Goal: Task Accomplishment & Management: Use online tool/utility

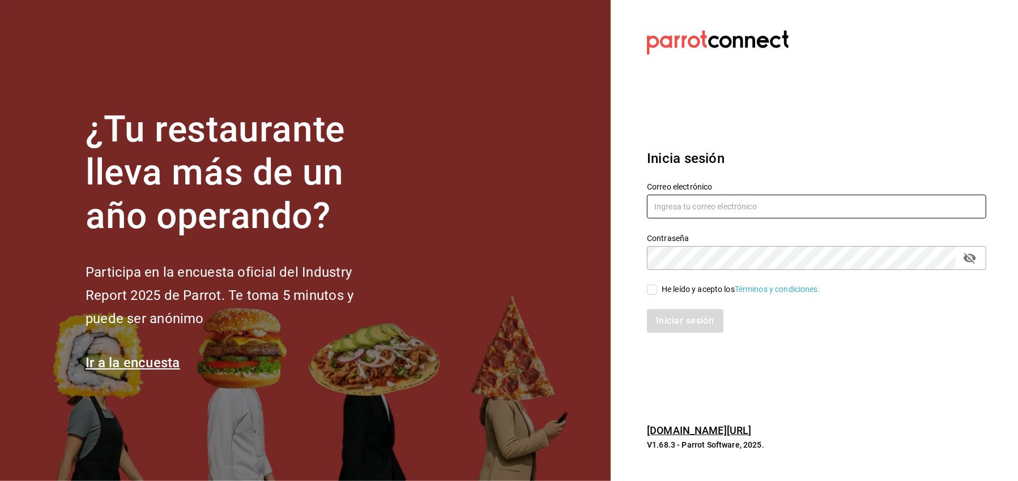
click at [685, 209] on input "text" at bounding box center [816, 207] width 339 height 24
type input "comamosempanadas@hotmail.com"
click at [655, 288] on input "He leído y acepto los Términos y condiciones." at bounding box center [652, 290] width 10 height 10
checkbox input "true"
click at [682, 327] on button "Iniciar sesión" at bounding box center [685, 321] width 77 height 24
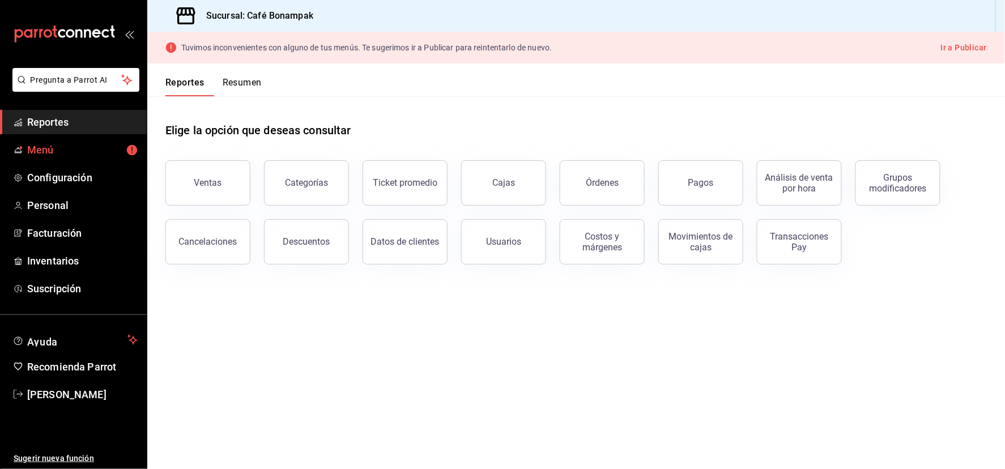
click at [901, 119] on div "Elige la opción que deseas consultar" at bounding box center [575, 121] width 821 height 50
click at [71, 157] on span "Menú" at bounding box center [82, 149] width 110 height 15
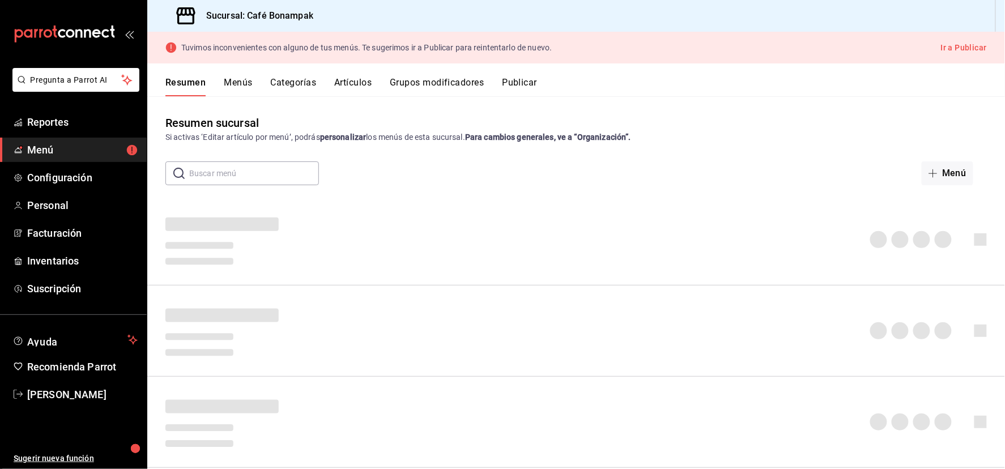
click at [71, 157] on span "Menú" at bounding box center [82, 149] width 110 height 15
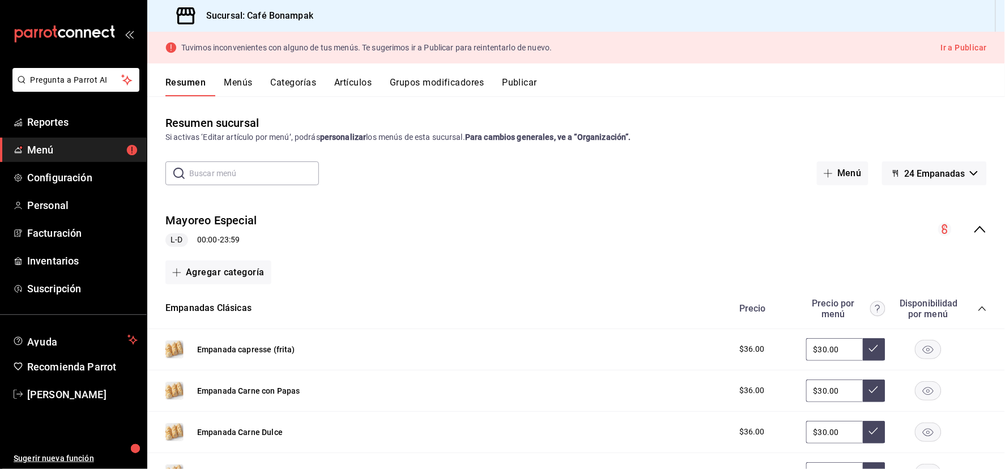
click at [973, 236] on icon "collapse-menu-row" at bounding box center [980, 230] width 14 height 14
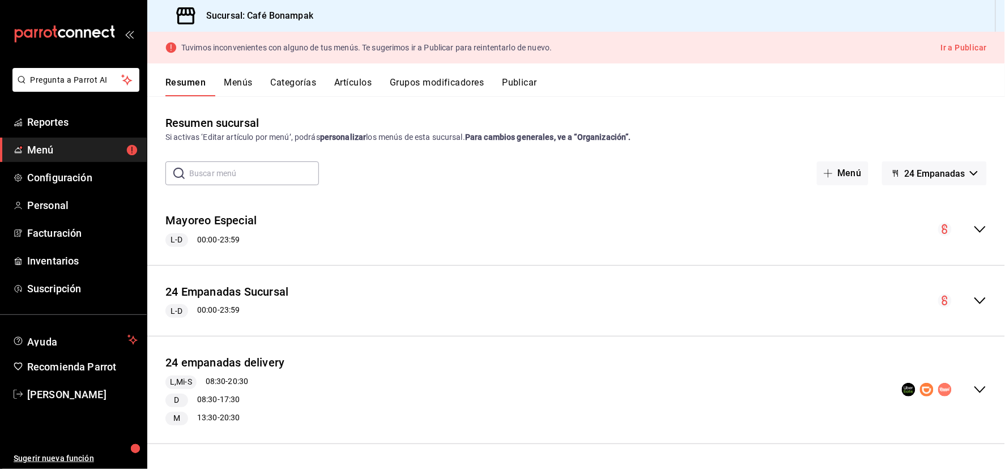
click at [973, 308] on icon "collapse-menu-row" at bounding box center [980, 301] width 14 height 14
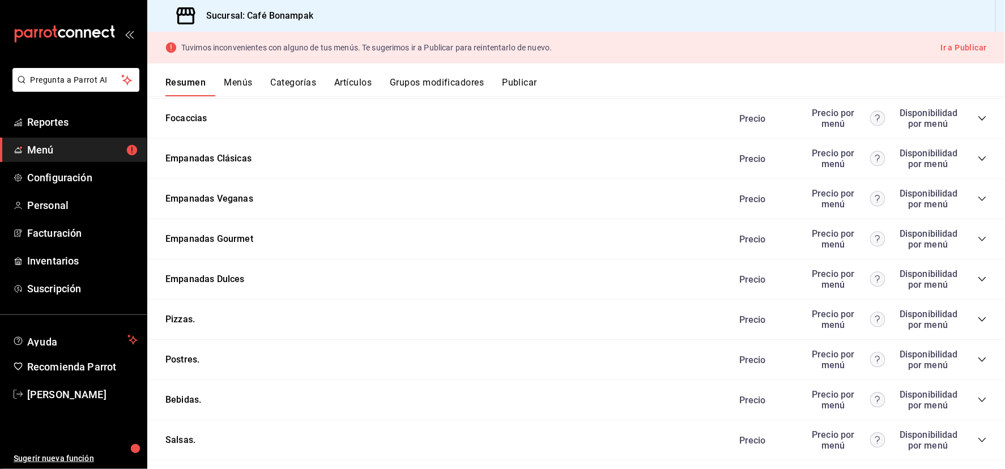
scroll to position [960, 0]
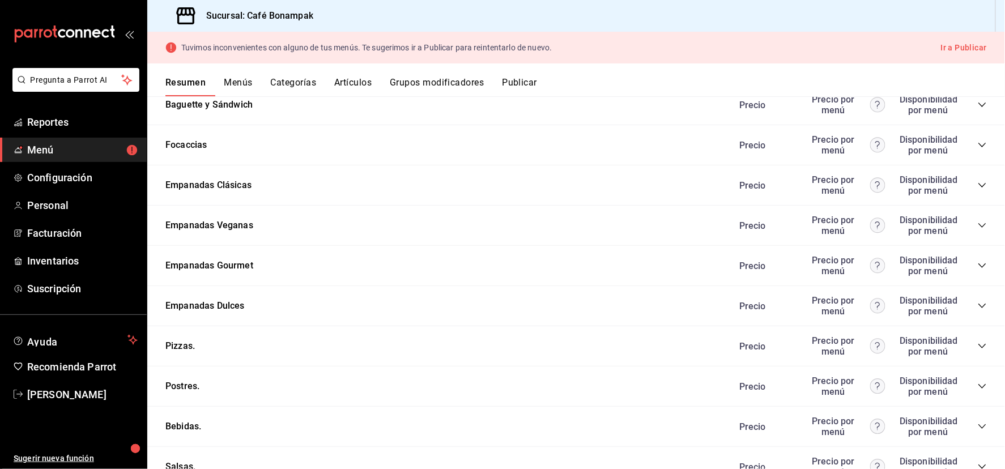
click at [978, 109] on icon "collapse-category-row" at bounding box center [982, 104] width 9 height 9
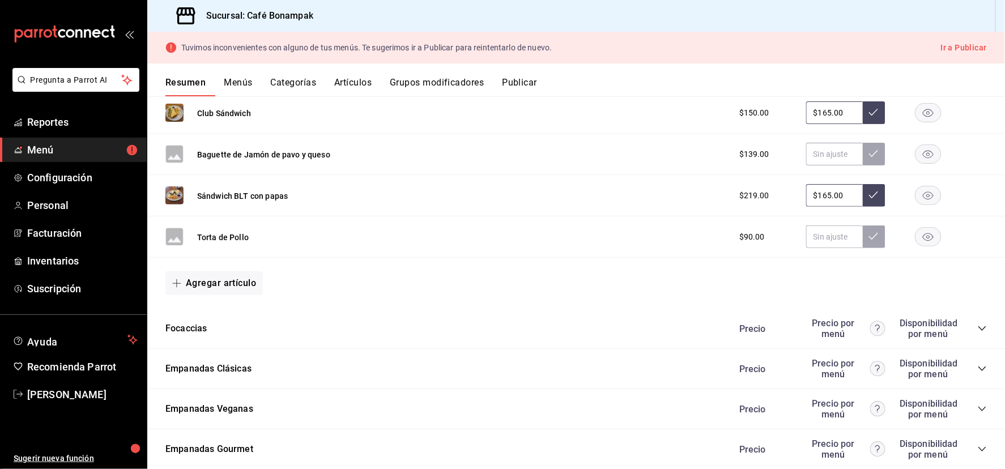
scroll to position [1081, 0]
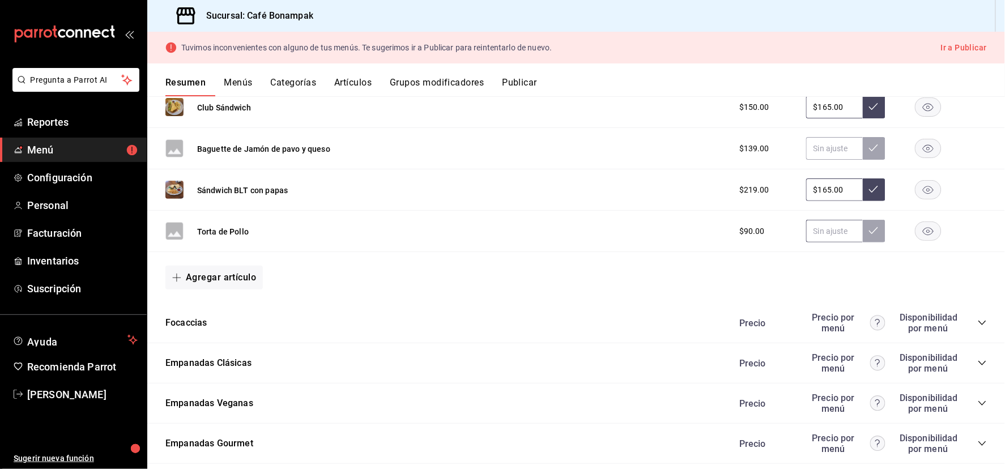
click at [806, 242] on input "text" at bounding box center [834, 231] width 57 height 23
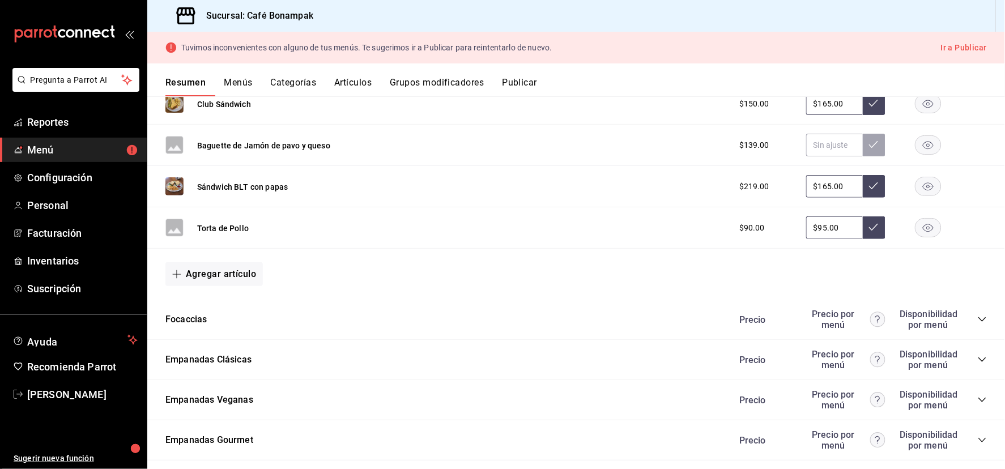
type input "$95.00"
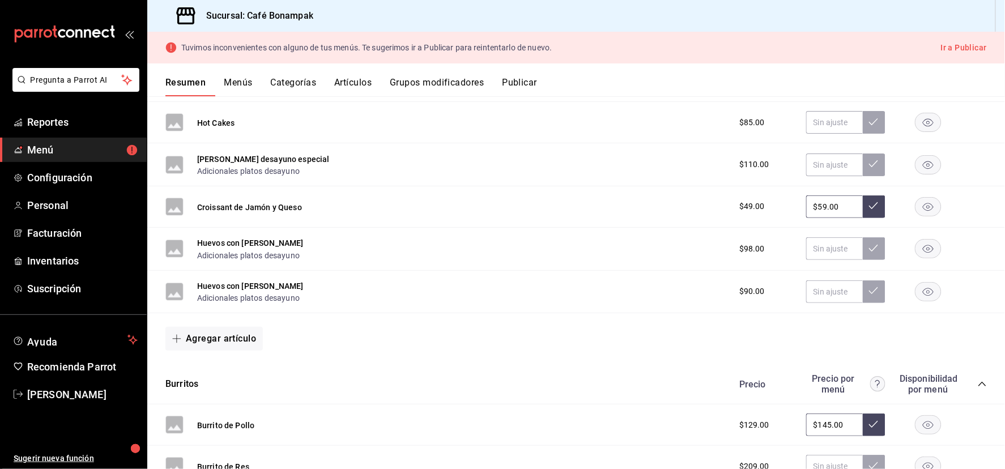
scroll to position [33, 0]
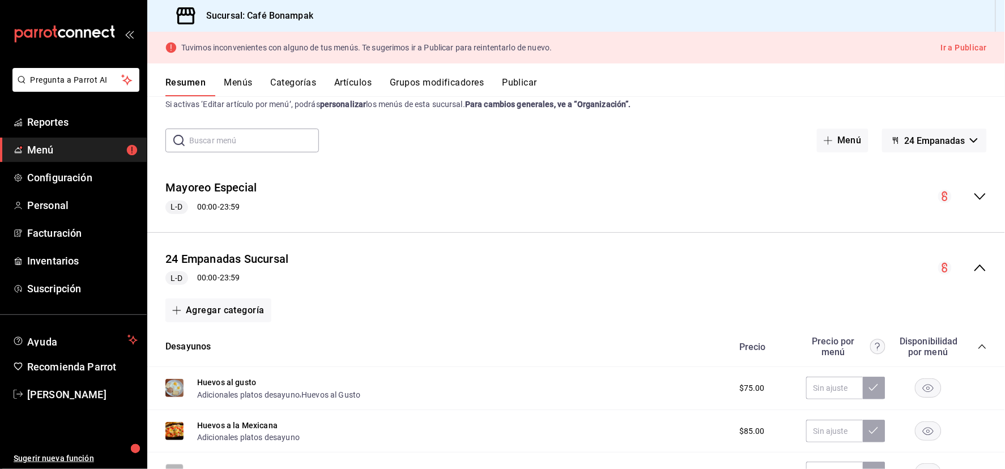
click at [973, 275] on icon "collapse-menu-row" at bounding box center [980, 268] width 14 height 14
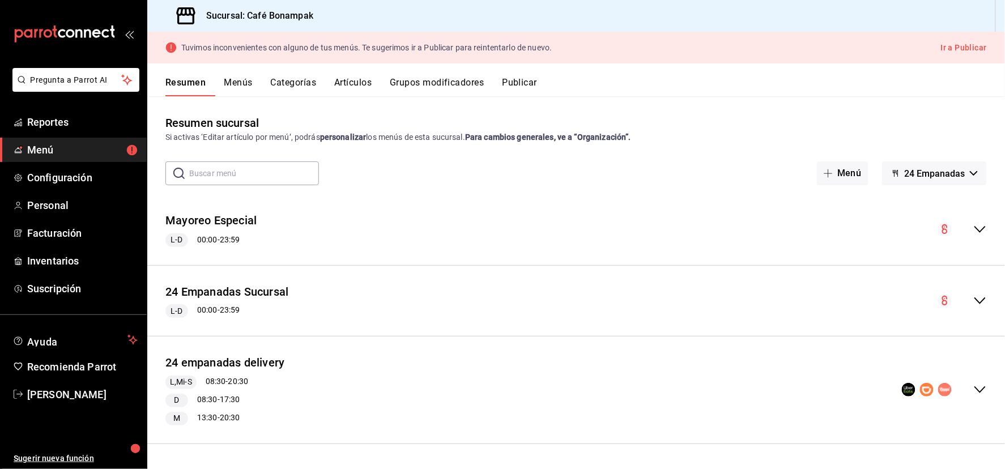
scroll to position [28, 0]
click at [973, 397] on icon "collapse-menu-row" at bounding box center [980, 390] width 14 height 14
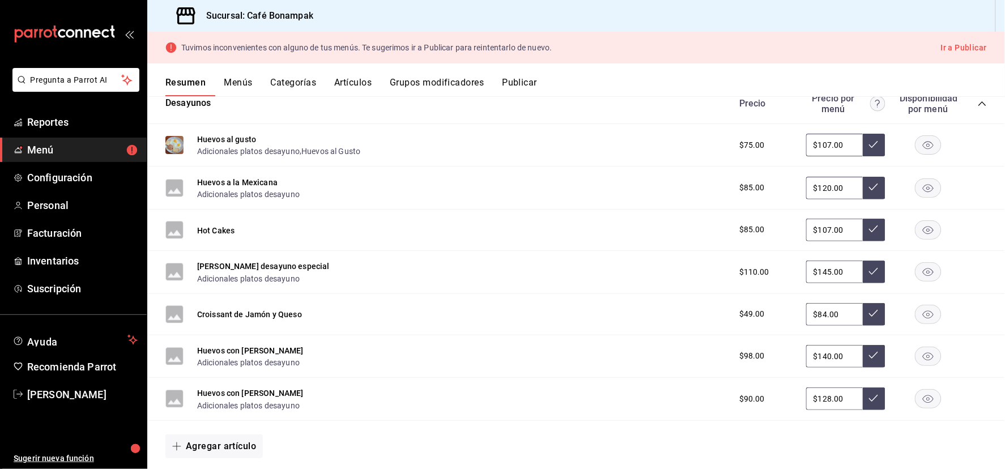
scroll to position [526, 0]
